Goal: Transaction & Acquisition: Purchase product/service

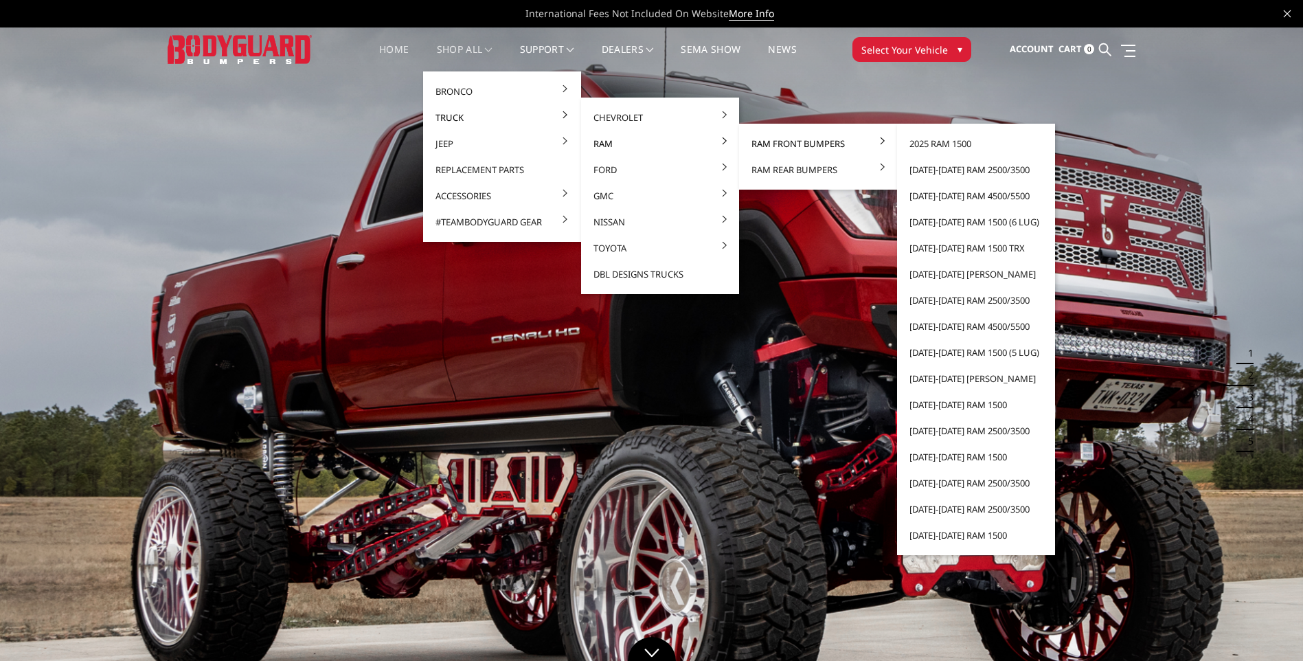
click at [770, 139] on link "Ram Front Bumpers" at bounding box center [818, 144] width 147 height 26
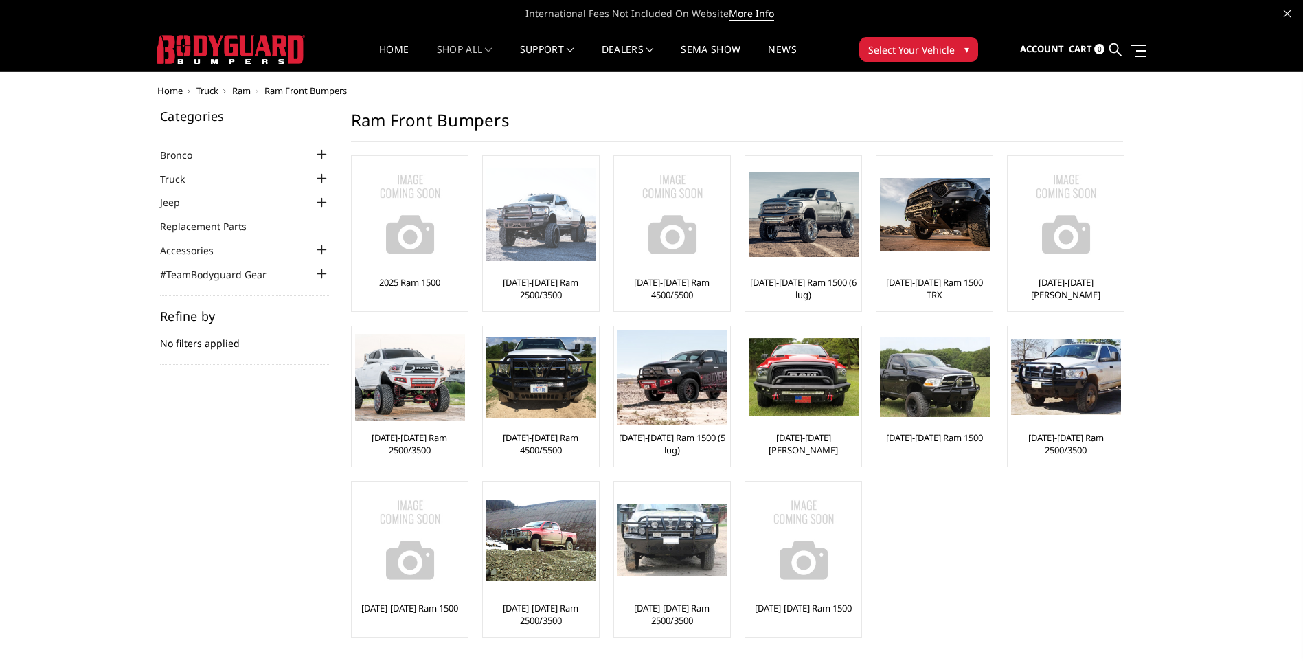
click at [535, 257] on img at bounding box center [541, 215] width 110 height 94
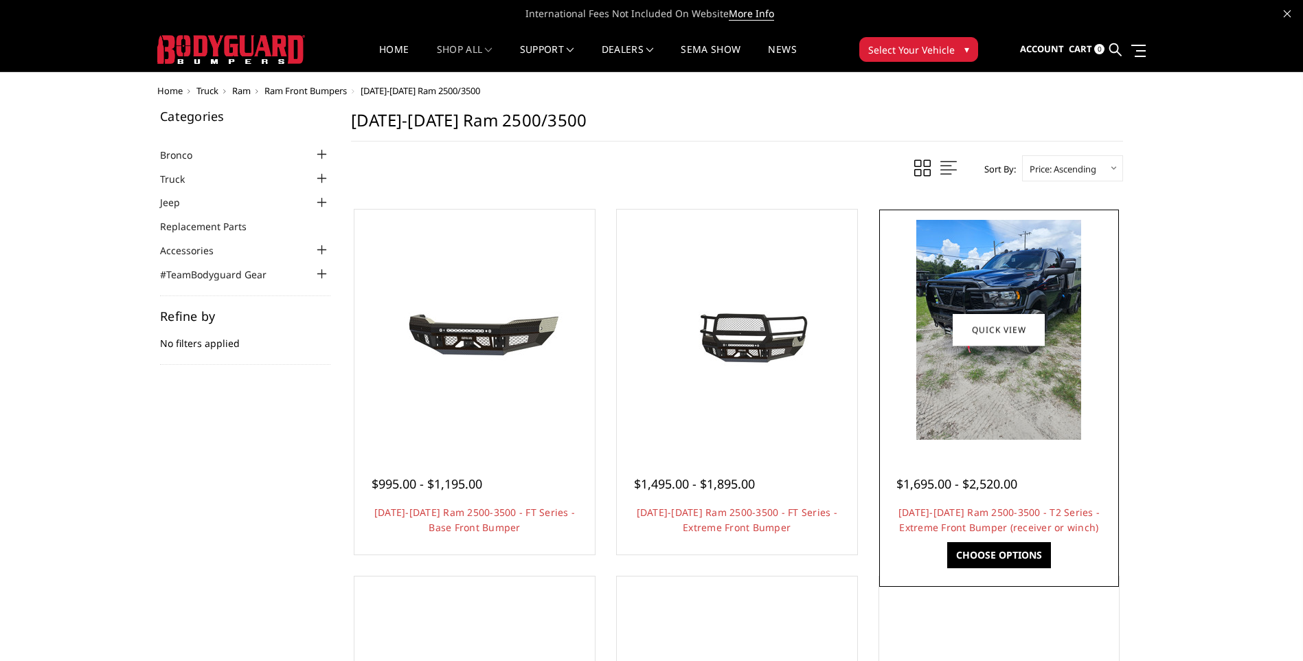
click at [983, 392] on img at bounding box center [999, 330] width 165 height 220
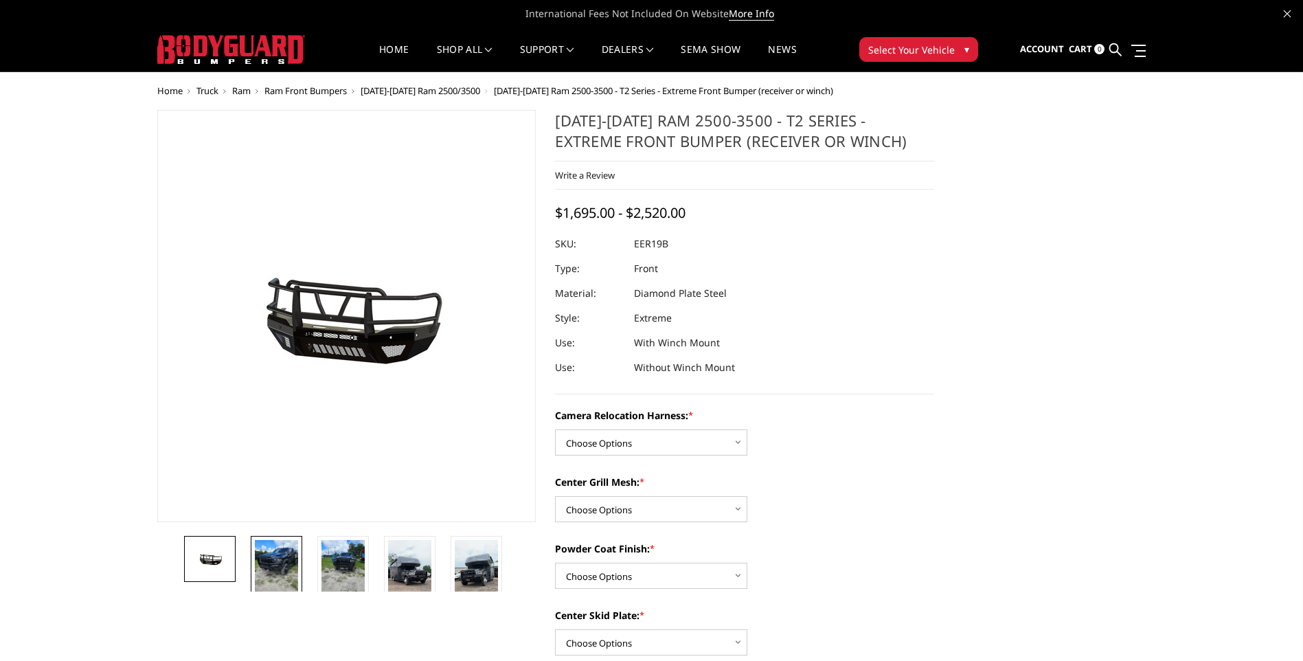
click at [292, 568] on img at bounding box center [276, 569] width 43 height 58
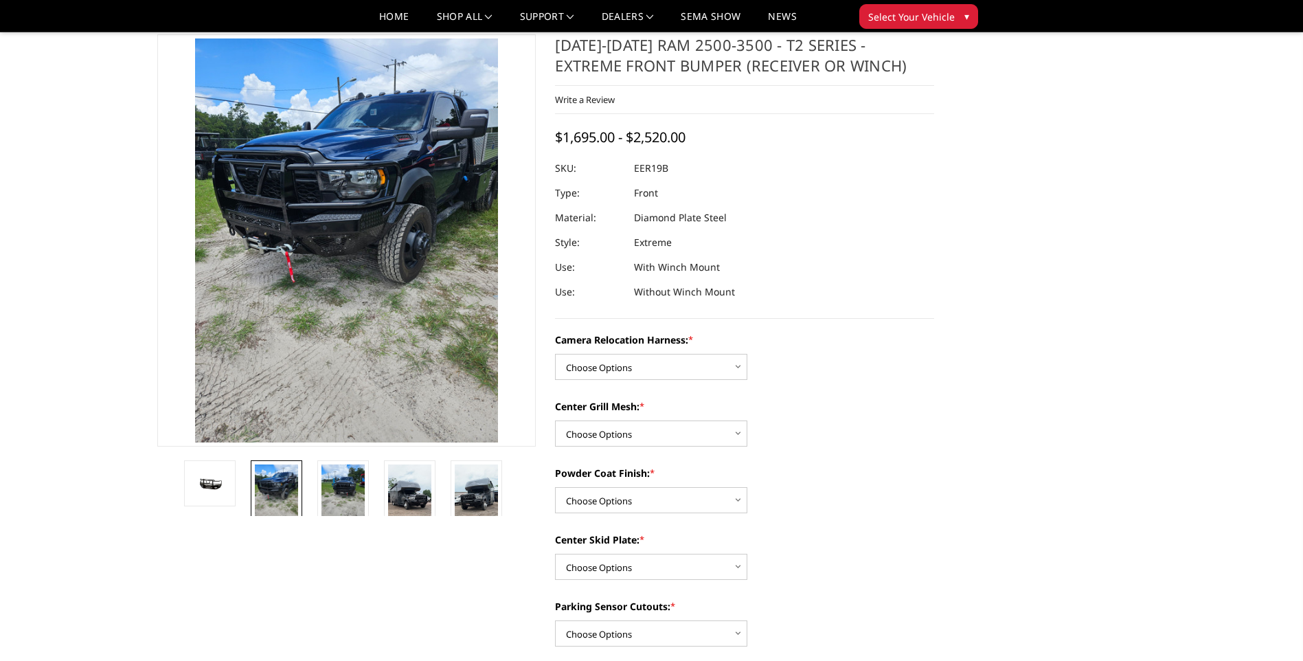
scroll to position [69, 0]
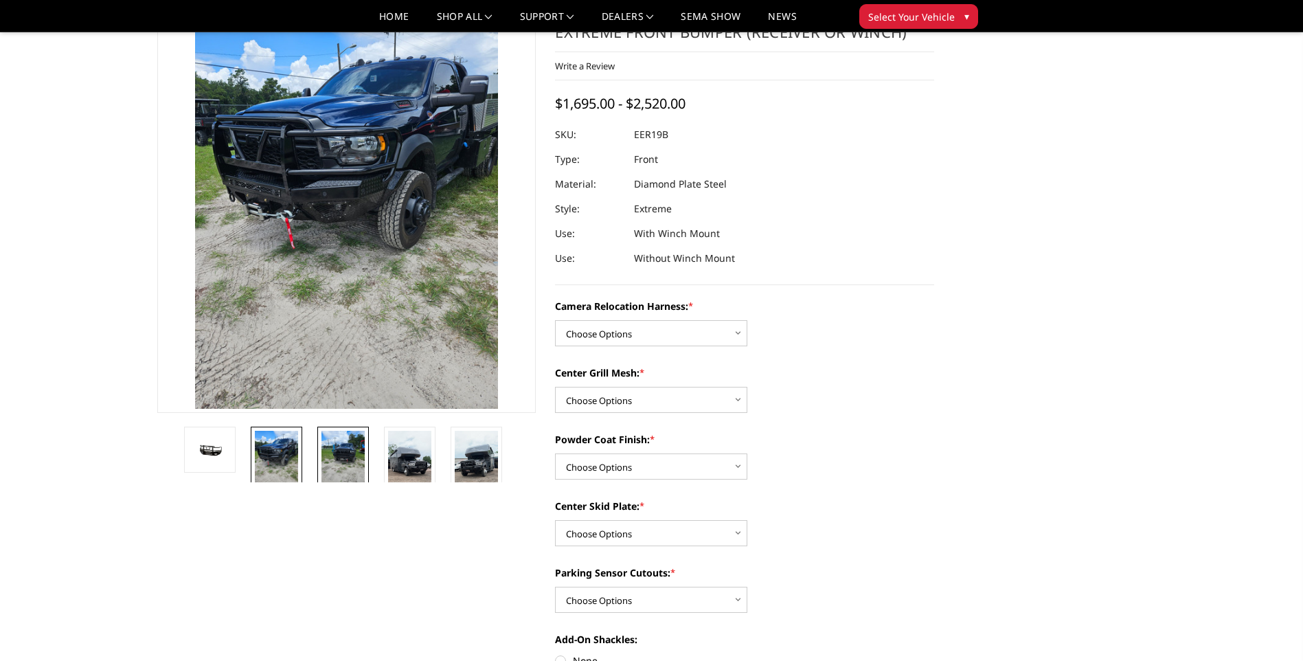
click at [344, 462] on img at bounding box center [343, 460] width 43 height 58
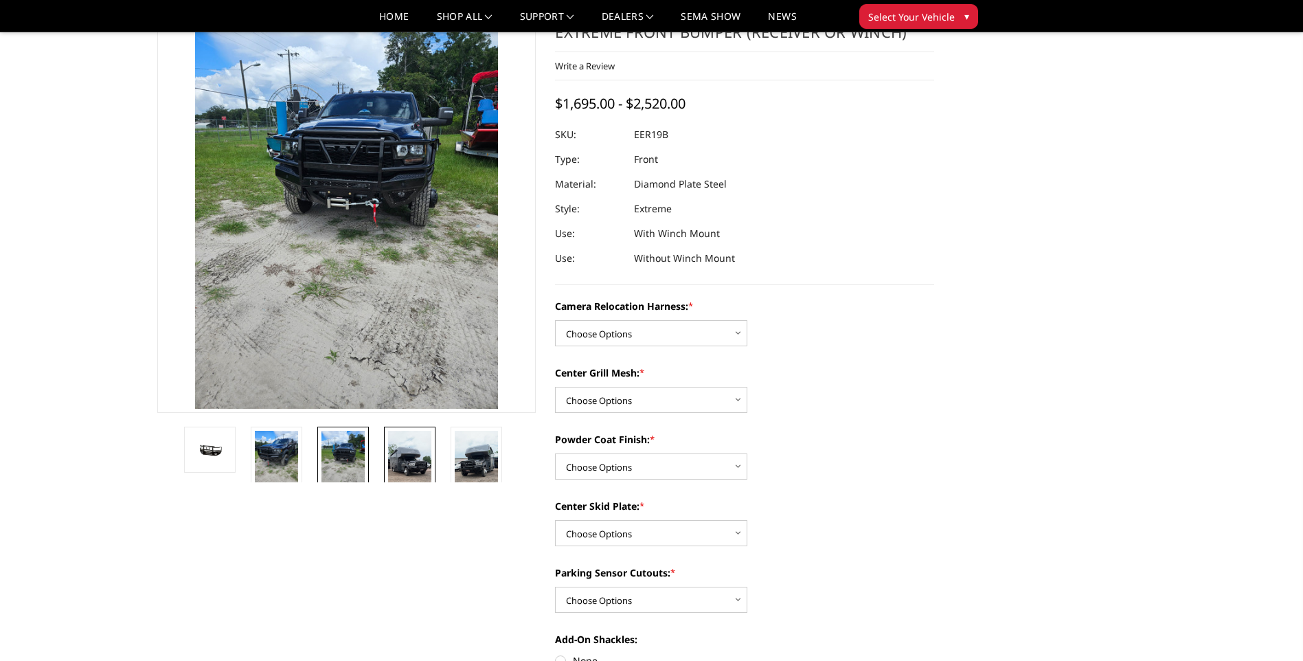
click at [398, 455] on img at bounding box center [409, 469] width 43 height 77
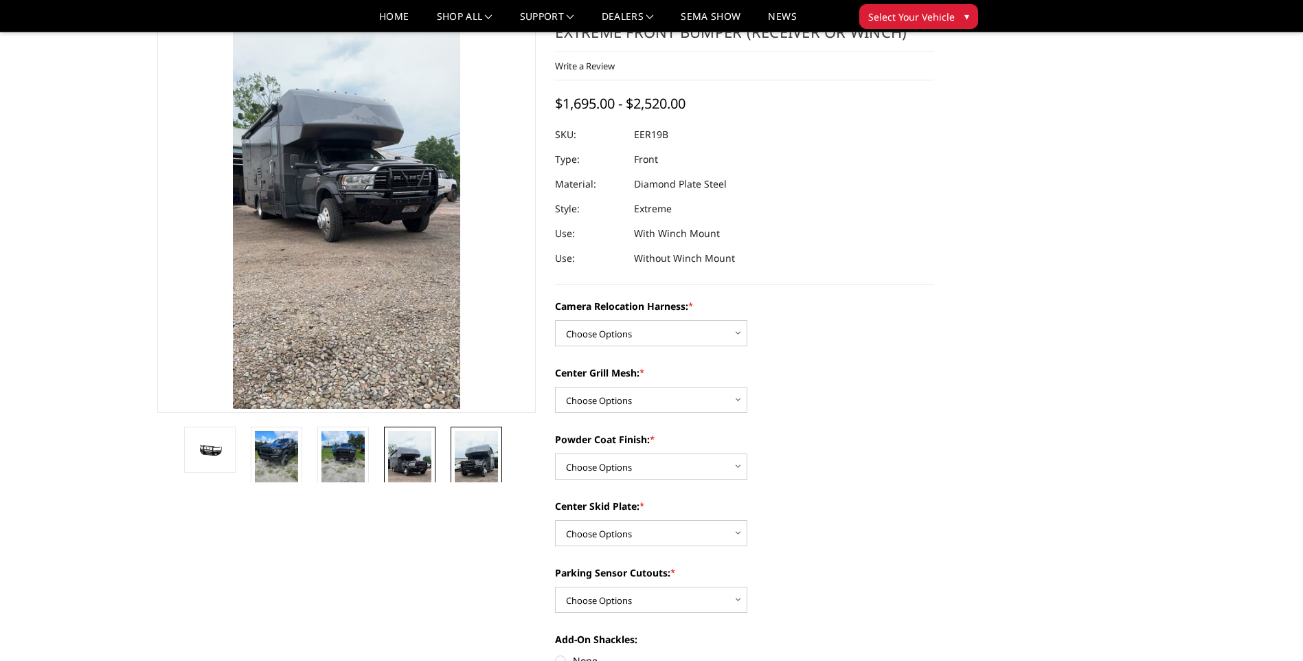
click at [460, 456] on img at bounding box center [476, 469] width 43 height 77
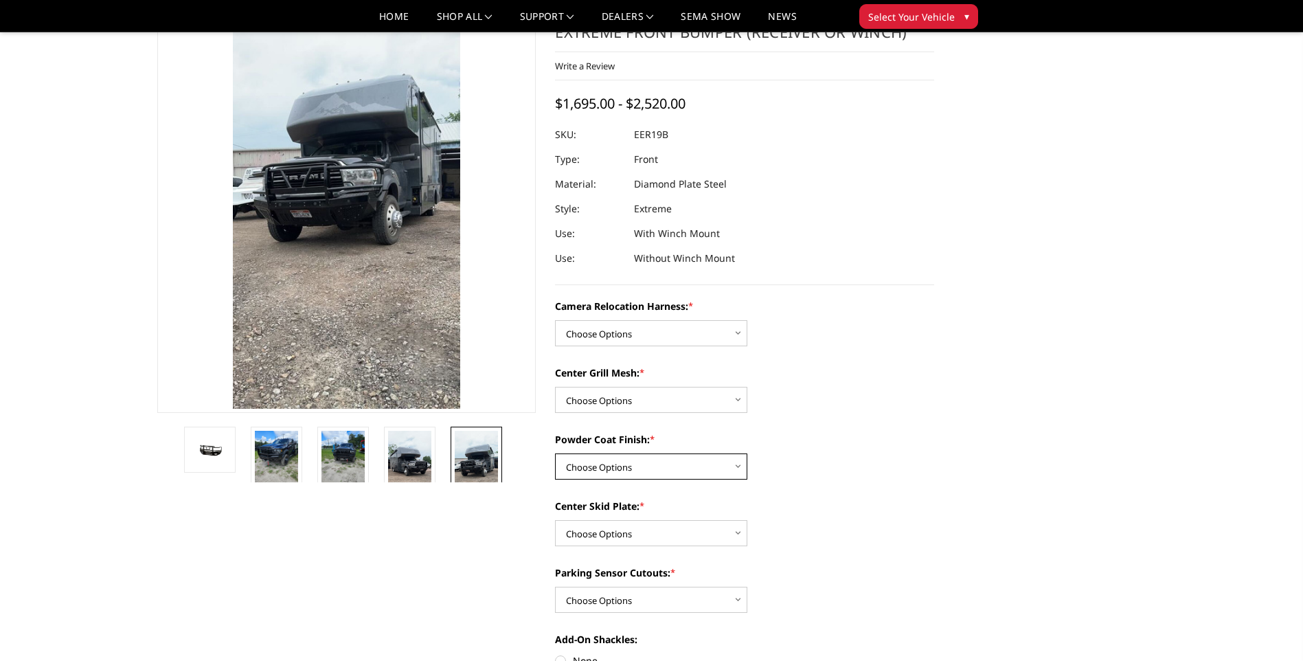
click at [660, 463] on select "Choose Options Textured Black Powder Coat Gloss Black Powder Coat Bare Metal" at bounding box center [651, 466] width 192 height 26
select select "3816"
click at [555, 453] on select "Choose Options Textured Black Powder Coat Gloss Black Powder Coat Bare Metal" at bounding box center [651, 466] width 192 height 26
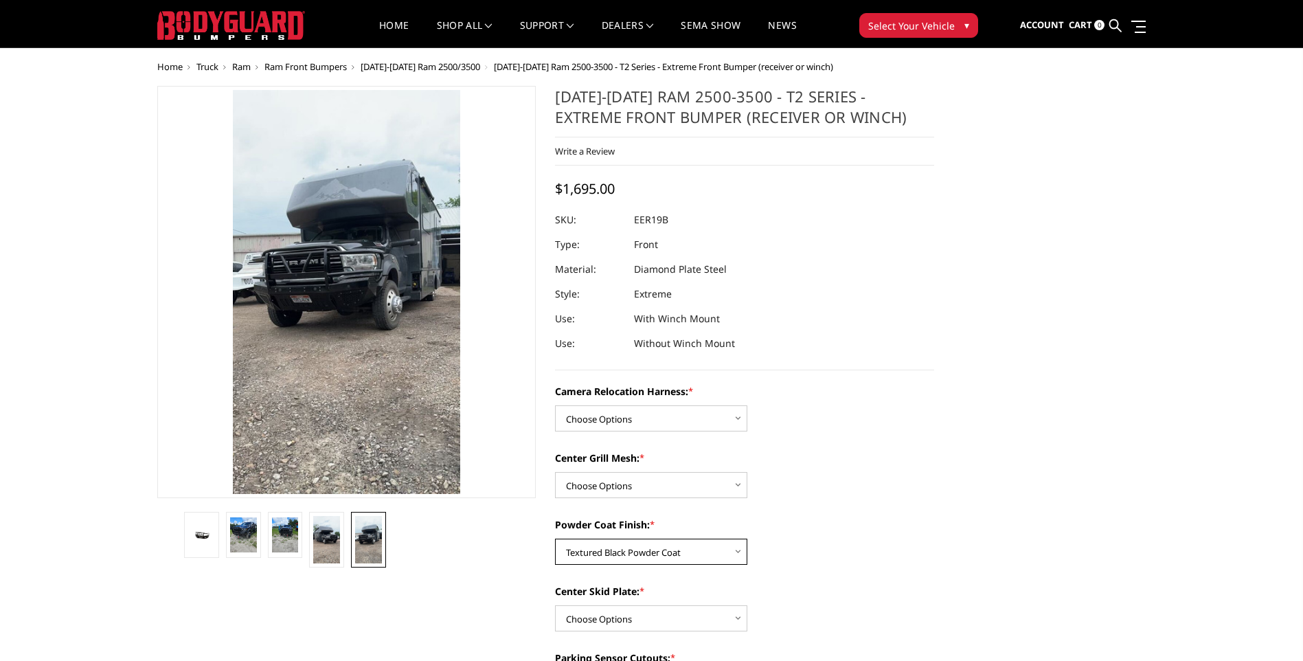
scroll to position [0, 0]
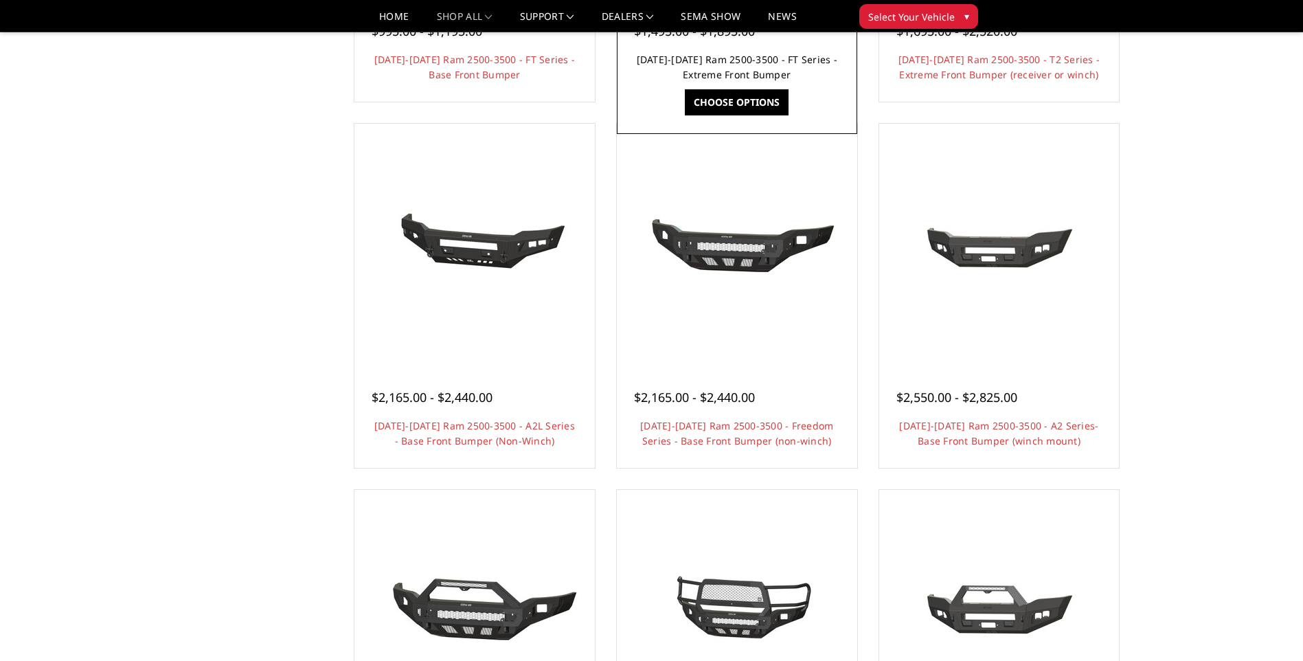
scroll to position [618, 0]
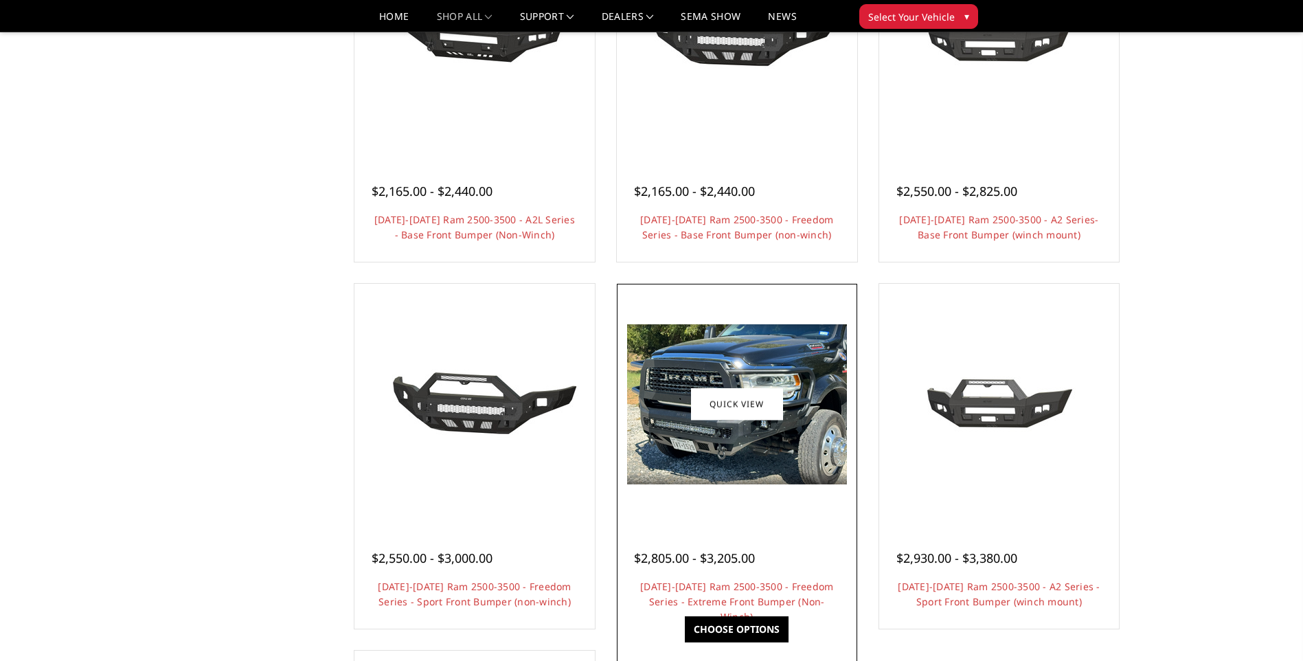
click at [774, 469] on img at bounding box center [737, 404] width 220 height 160
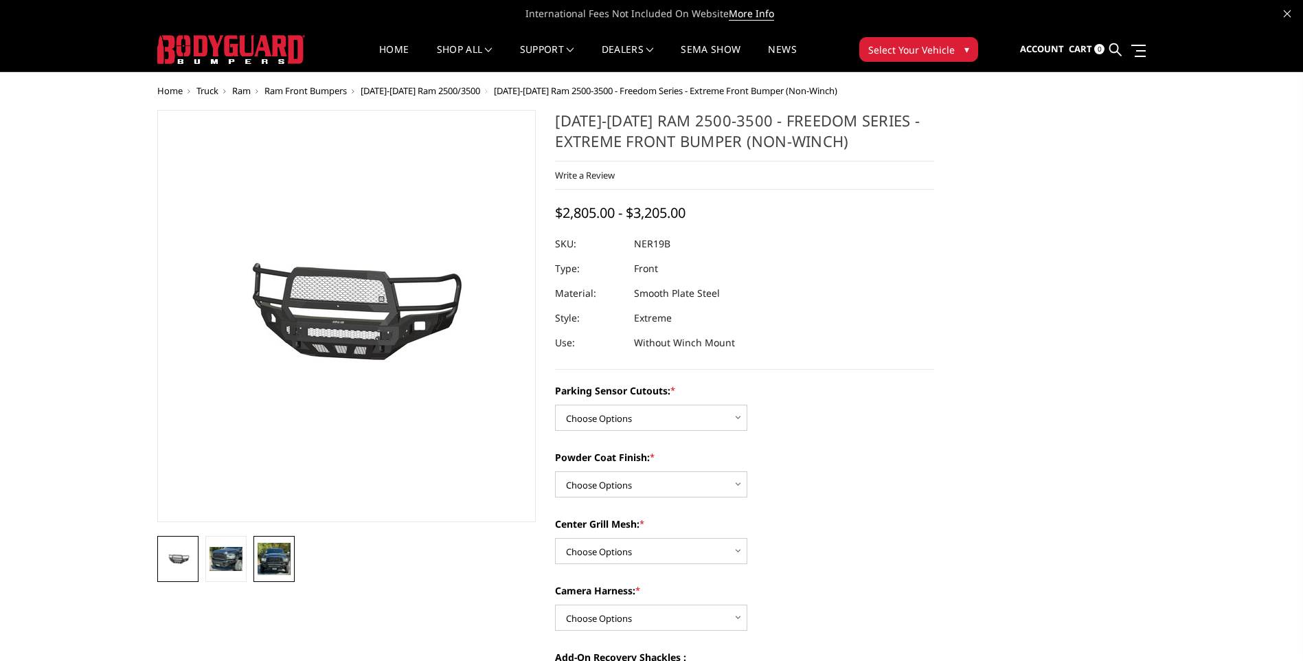
click at [270, 565] on img at bounding box center [274, 559] width 33 height 32
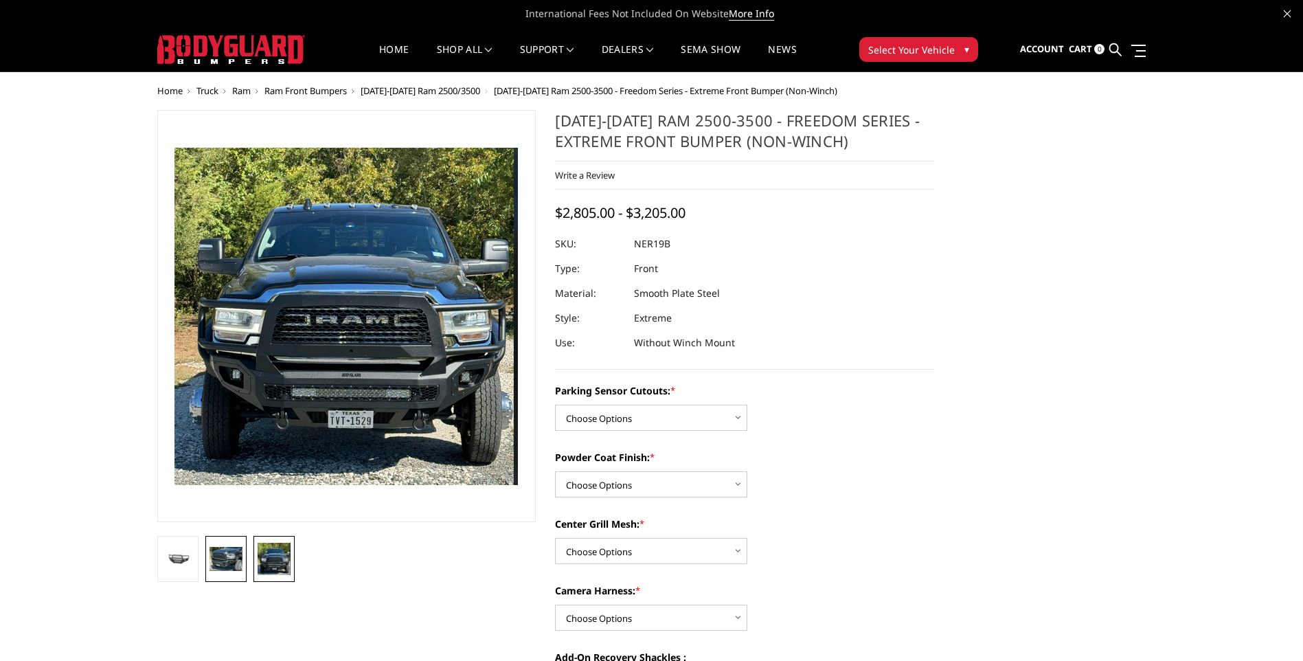
click at [218, 553] on img at bounding box center [226, 559] width 33 height 24
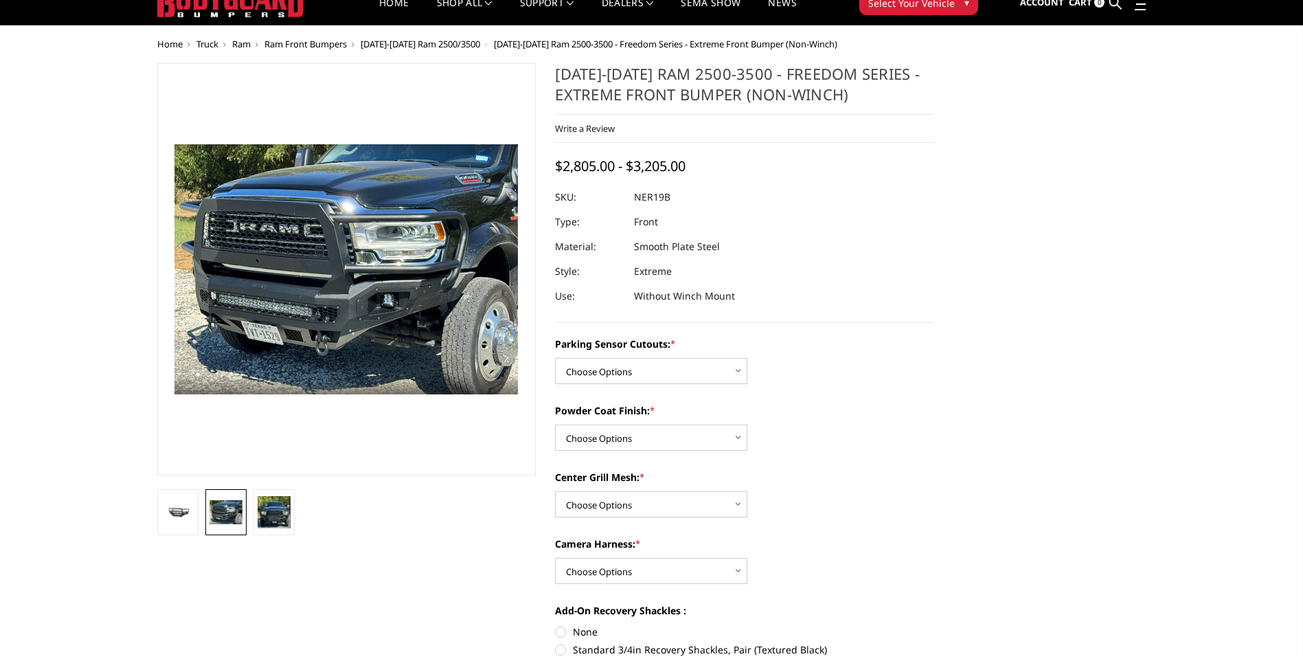
scroll to position [69, 0]
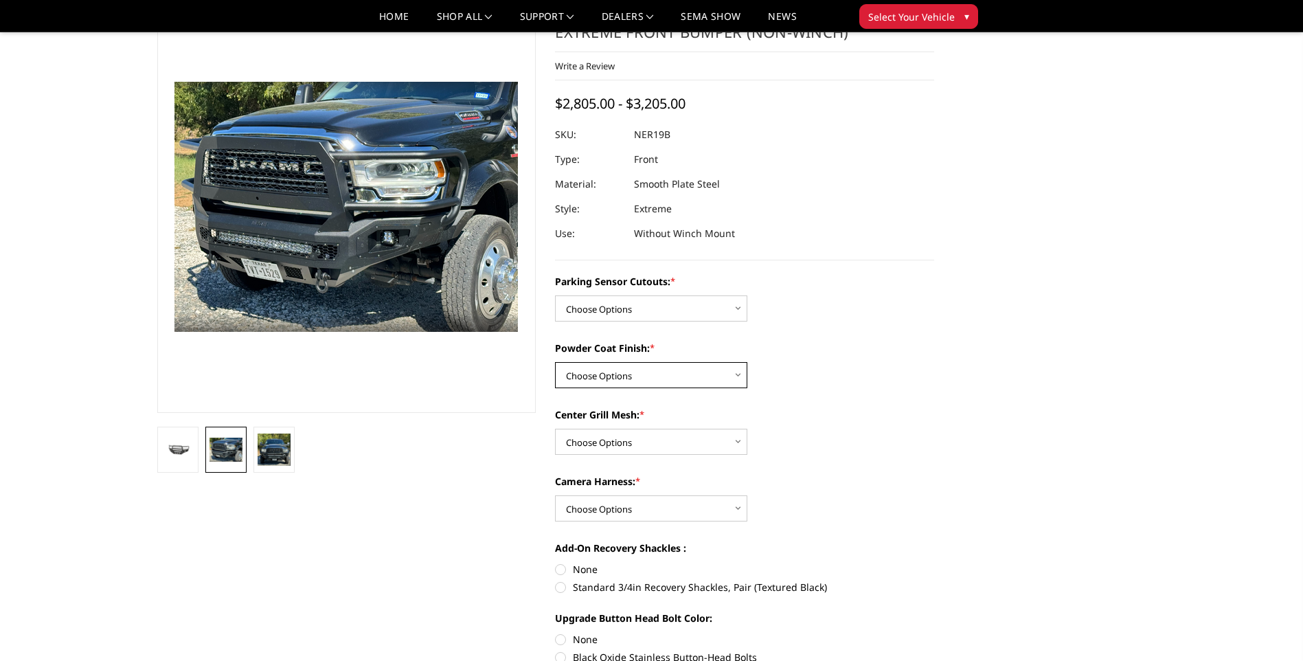
click at [631, 380] on select "Choose Options Bare Metal Texture Black Powder Coat" at bounding box center [651, 375] width 192 height 26
click at [653, 306] on select "Choose Options No - Without Parking Sensor Cutouts Yes - With Parking Sensor Cu…" at bounding box center [651, 308] width 192 height 26
select select "2701"
click at [555, 295] on select "Choose Options No - Without Parking Sensor Cutouts Yes - With Parking Sensor Cu…" at bounding box center [651, 308] width 192 height 26
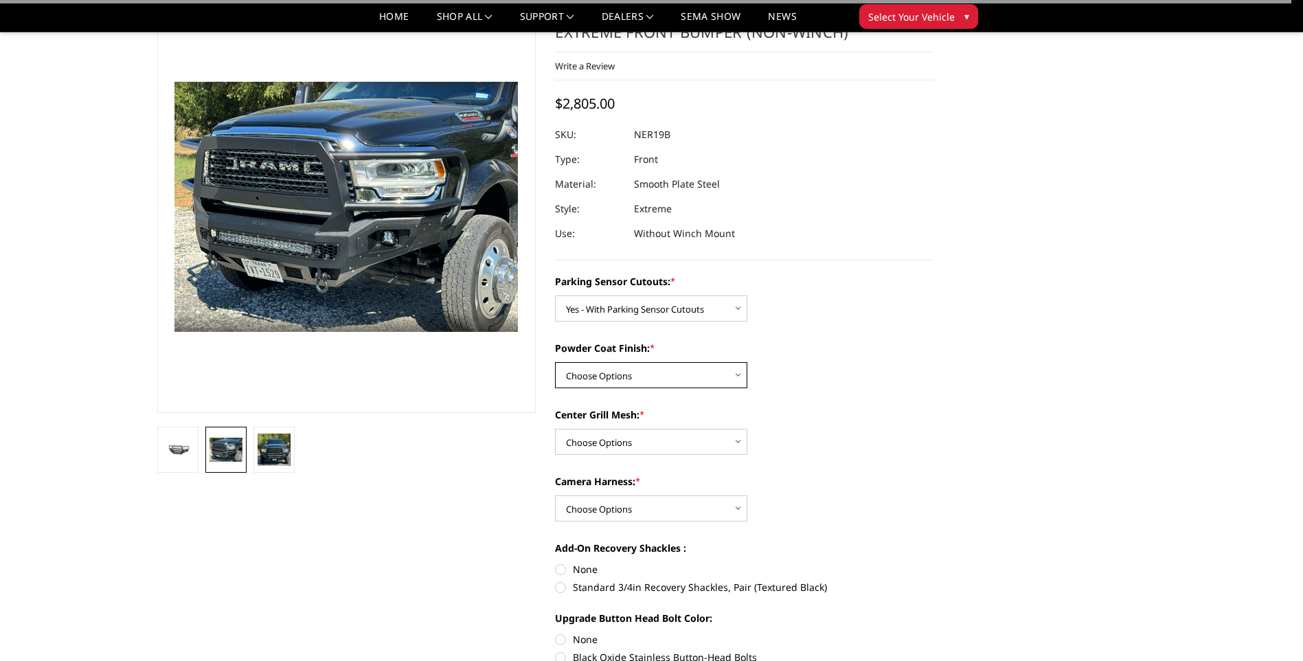
click at [659, 371] on select "Choose Options Bare Metal Texture Black Powder Coat" at bounding box center [651, 375] width 192 height 26
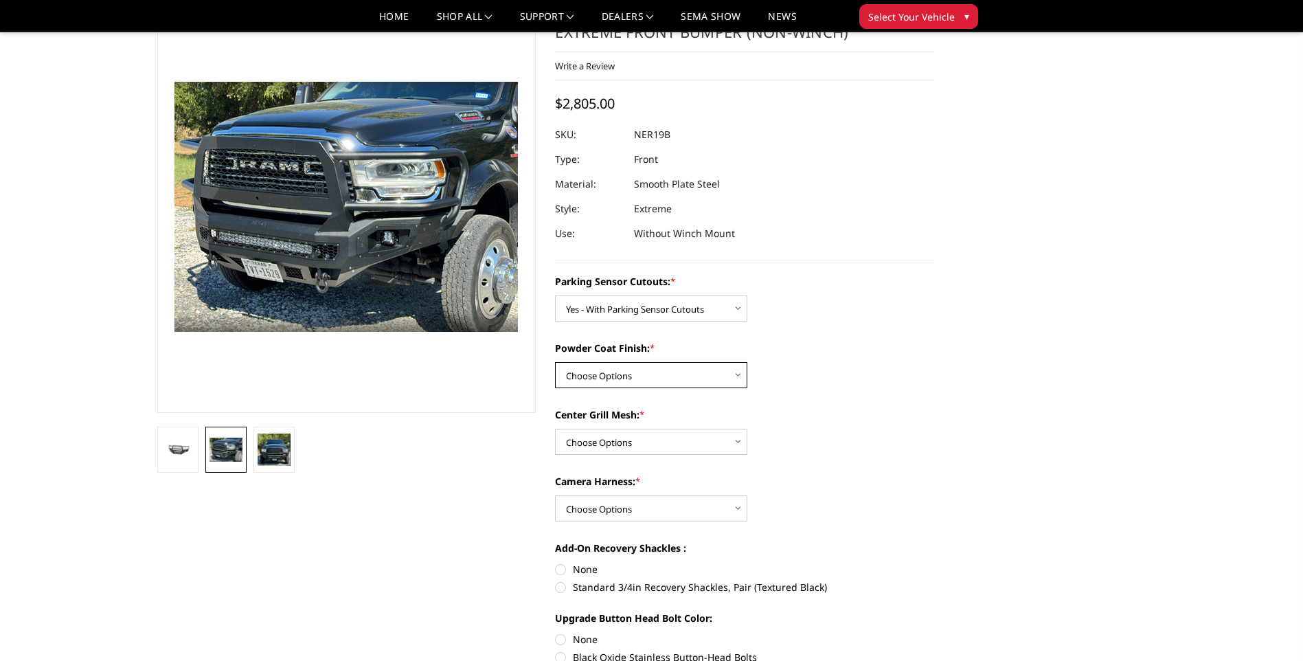
select select "2703"
click at [555, 362] on select "Choose Options Bare Metal Texture Black Powder Coat" at bounding box center [651, 375] width 192 height 26
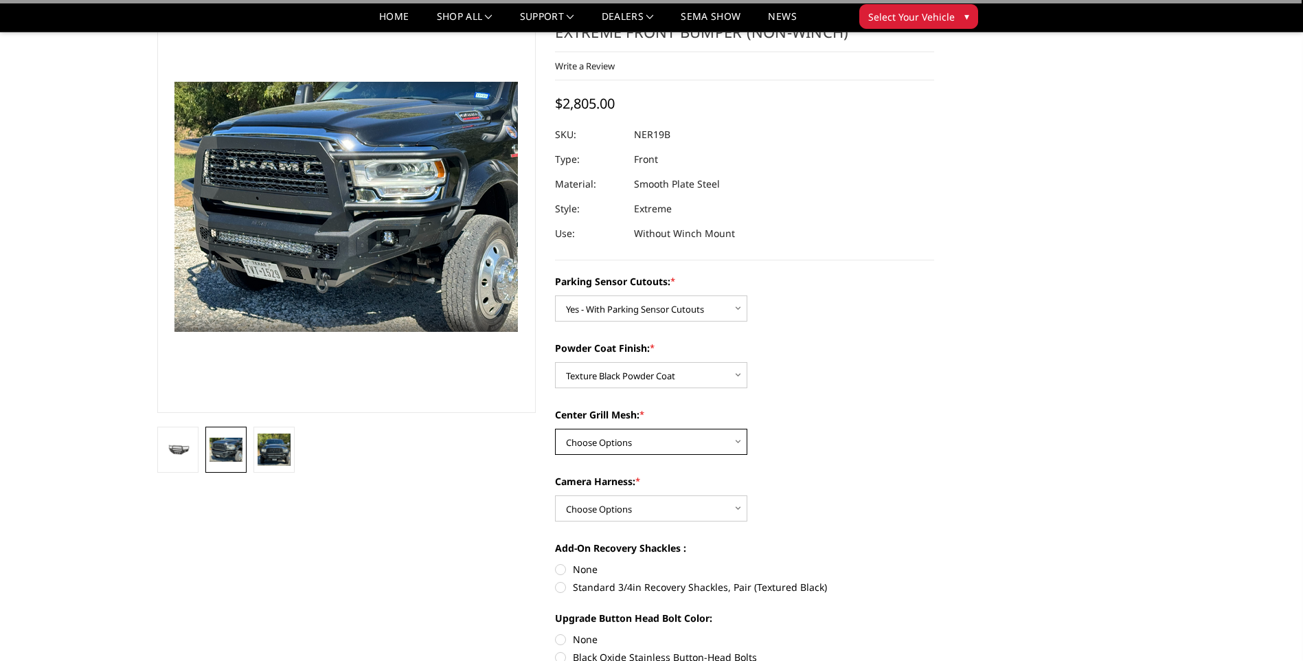
click at [669, 435] on select "Choose Options With Center Grill Mesh Without Center Grill Mesh" at bounding box center [651, 442] width 192 height 26
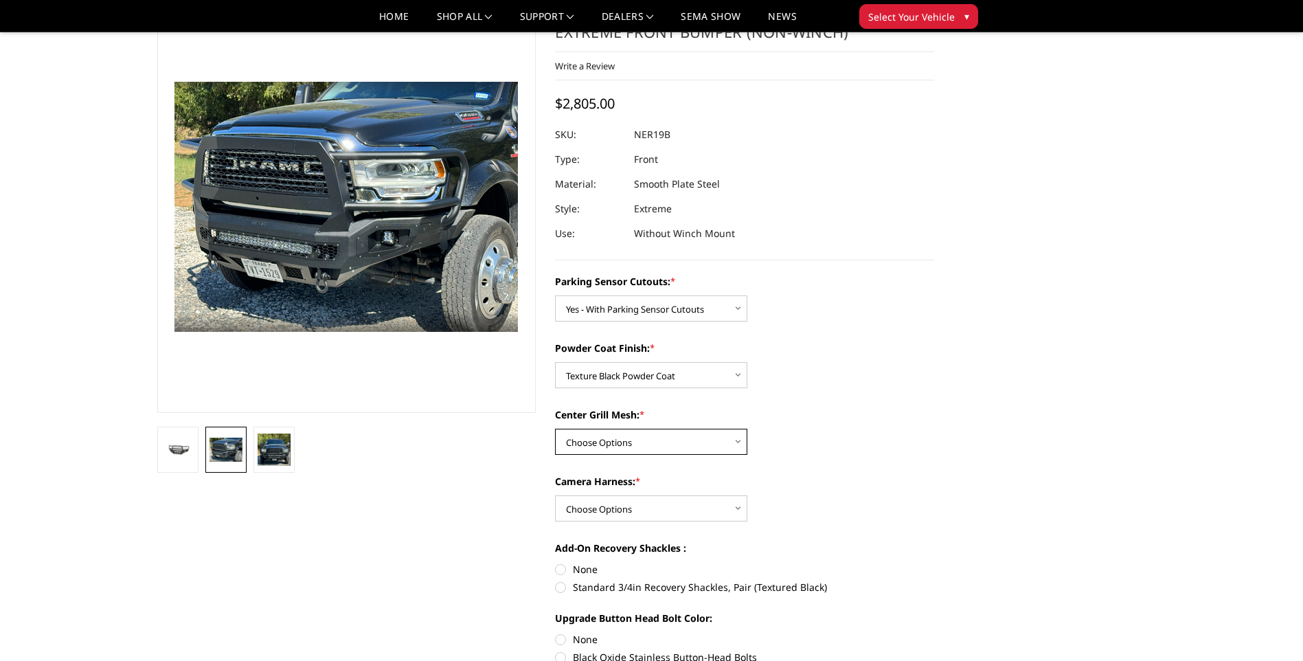
select select "2705"
click at [555, 429] on select "Choose Options With Center Grill Mesh Without Center Grill Mesh" at bounding box center [651, 442] width 192 height 26
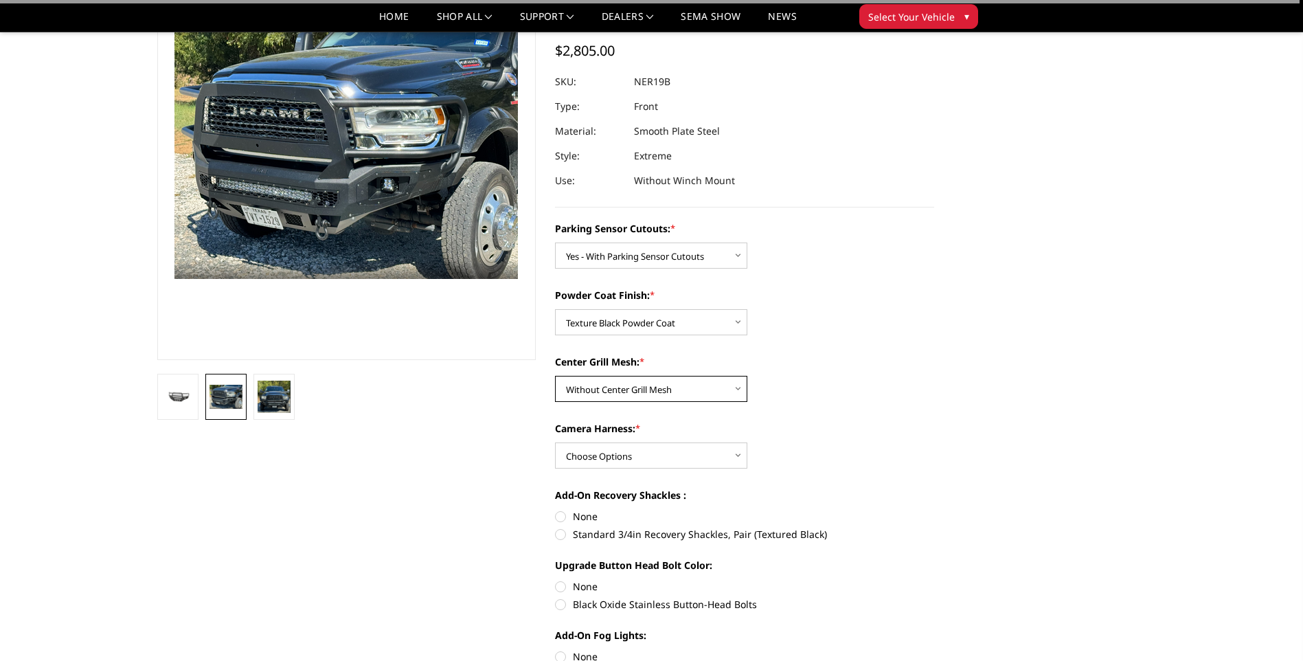
scroll to position [137, 0]
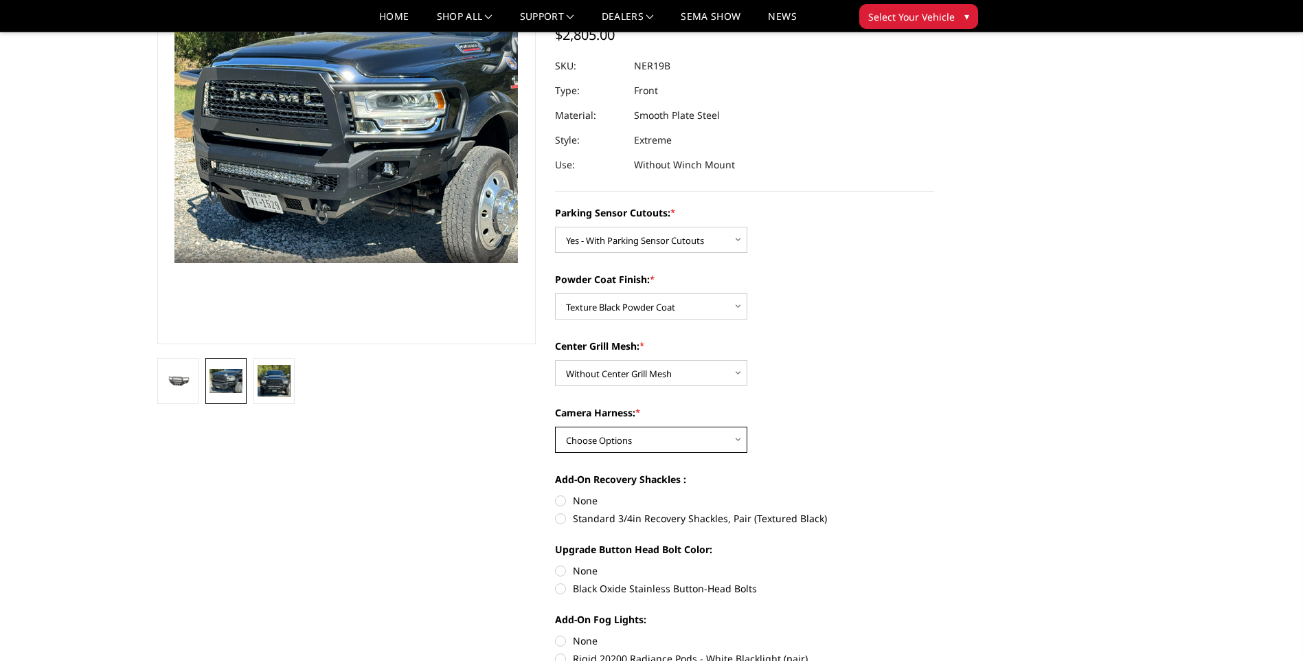
click at [669, 447] on select "Choose Options WITH Camera Harness WITHOUT Camera Harness" at bounding box center [651, 440] width 192 height 26
select select "2707"
click at [555, 427] on select "Choose Options WITH Camera Harness WITHOUT Camera Harness" at bounding box center [651, 440] width 192 height 26
click at [712, 368] on select "Choose Options With Center Grill Mesh Without Center Grill Mesh" at bounding box center [651, 373] width 192 height 26
click at [944, 381] on section "[DATE]-[DATE] Ram 2500-3500 - Freedom Series - Extreme Front Bumper (Non-Winch)…" at bounding box center [745, 375] width 399 height 887
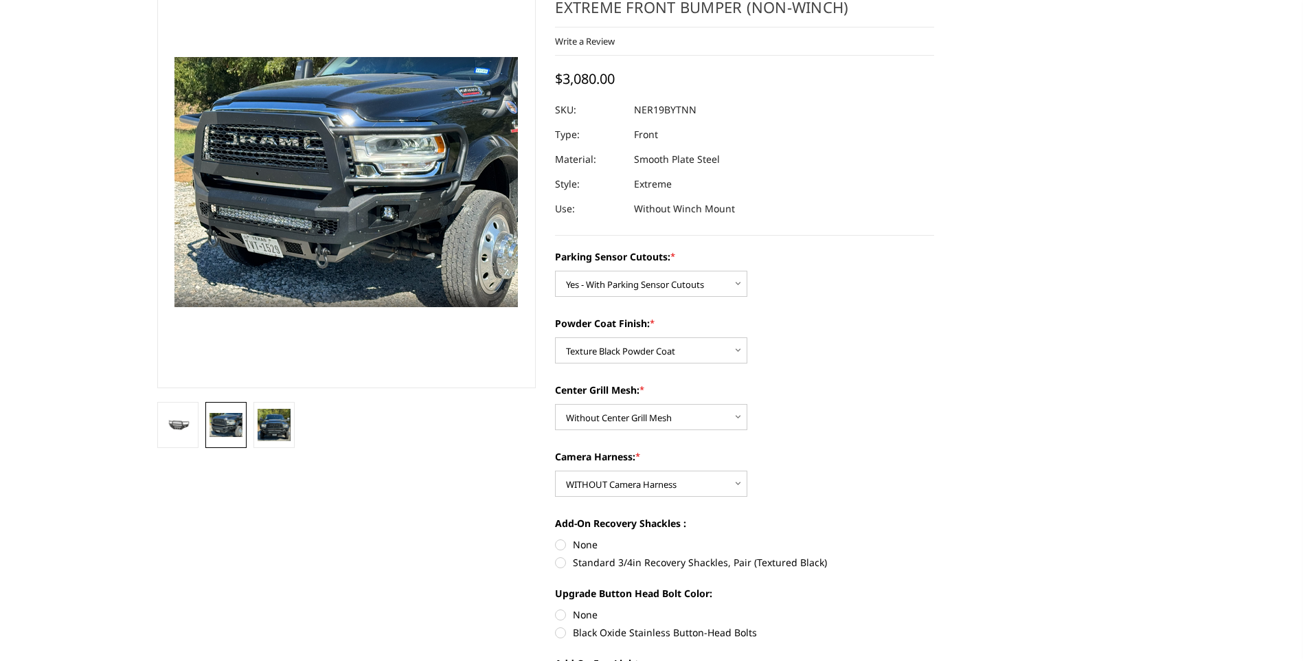
scroll to position [0, 0]
